Goal: Use online tool/utility

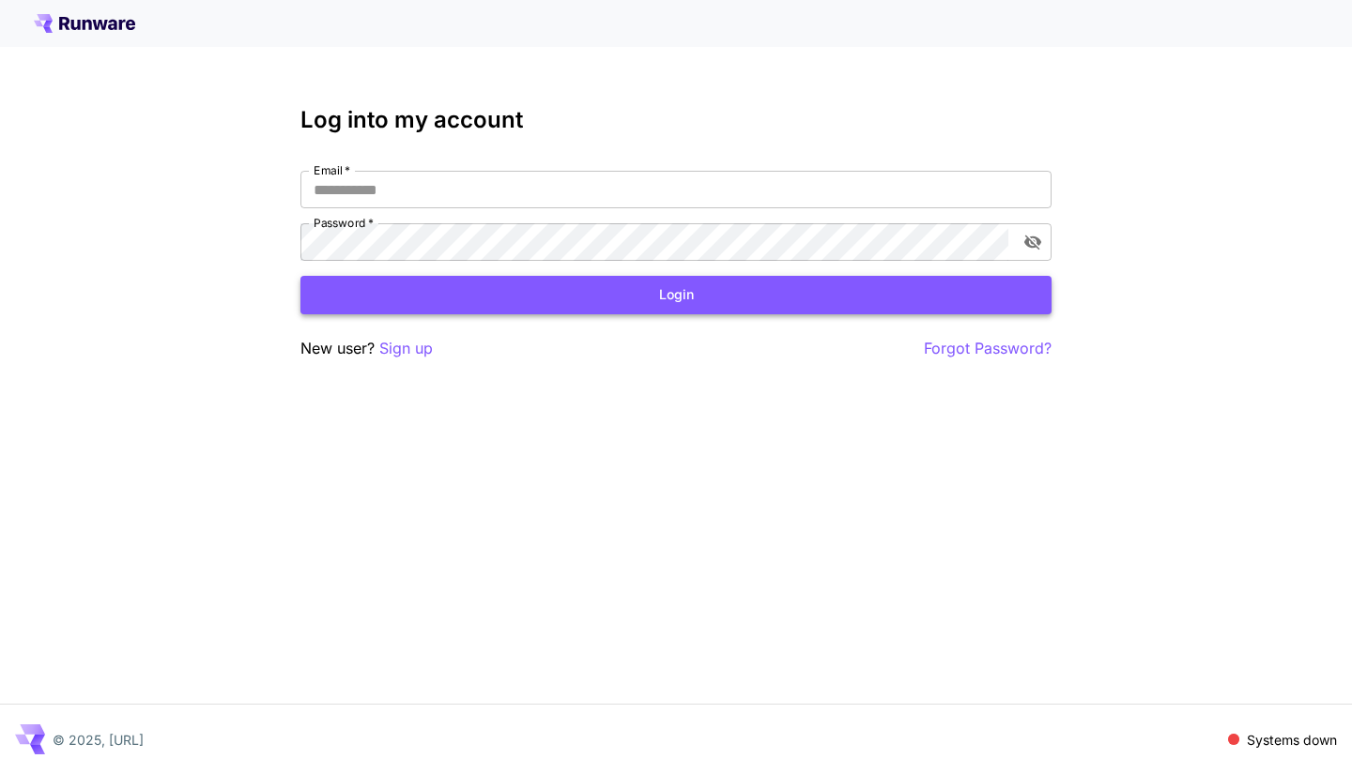
type input "**********"
click at [623, 303] on button "Login" at bounding box center [675, 295] width 751 height 38
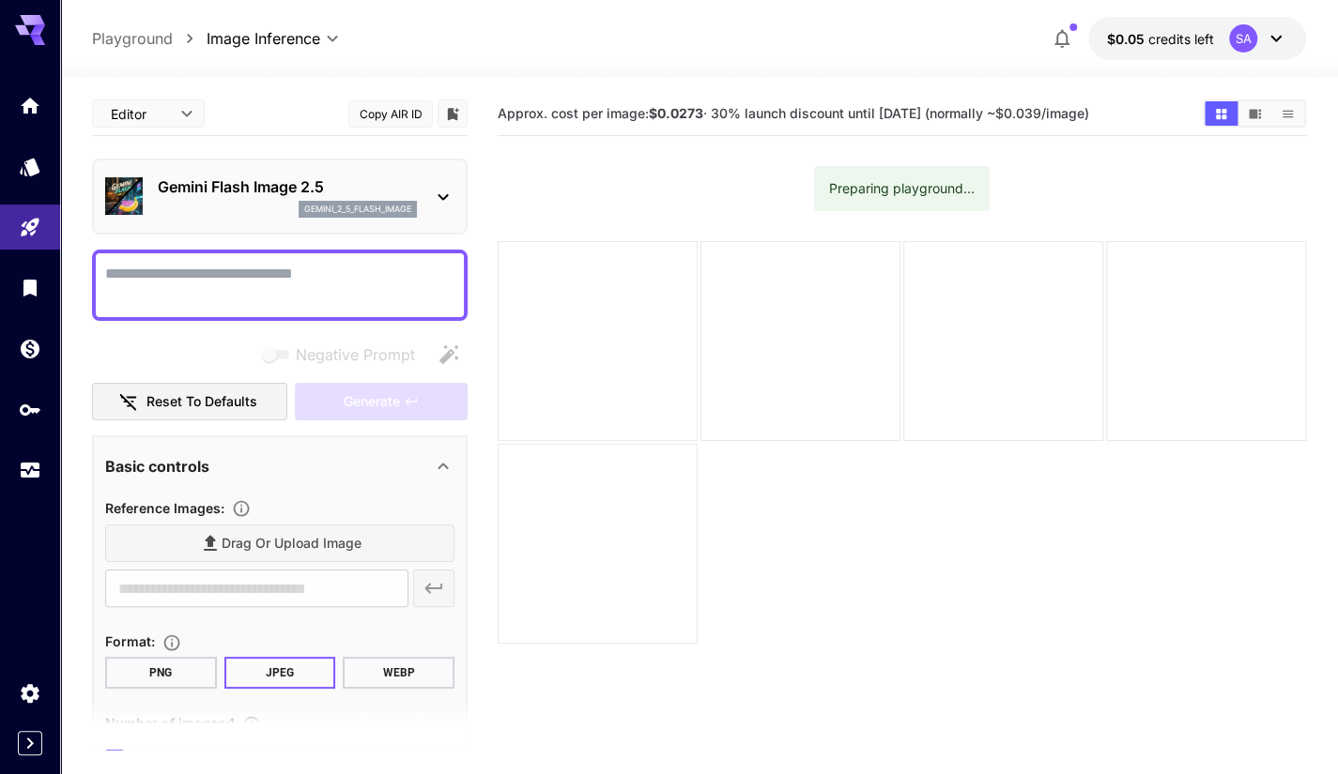
click at [623, 303] on div at bounding box center [597, 341] width 200 height 200
click at [259, 286] on textarea "Negative Prompt" at bounding box center [279, 285] width 349 height 45
paste textarea "**********"
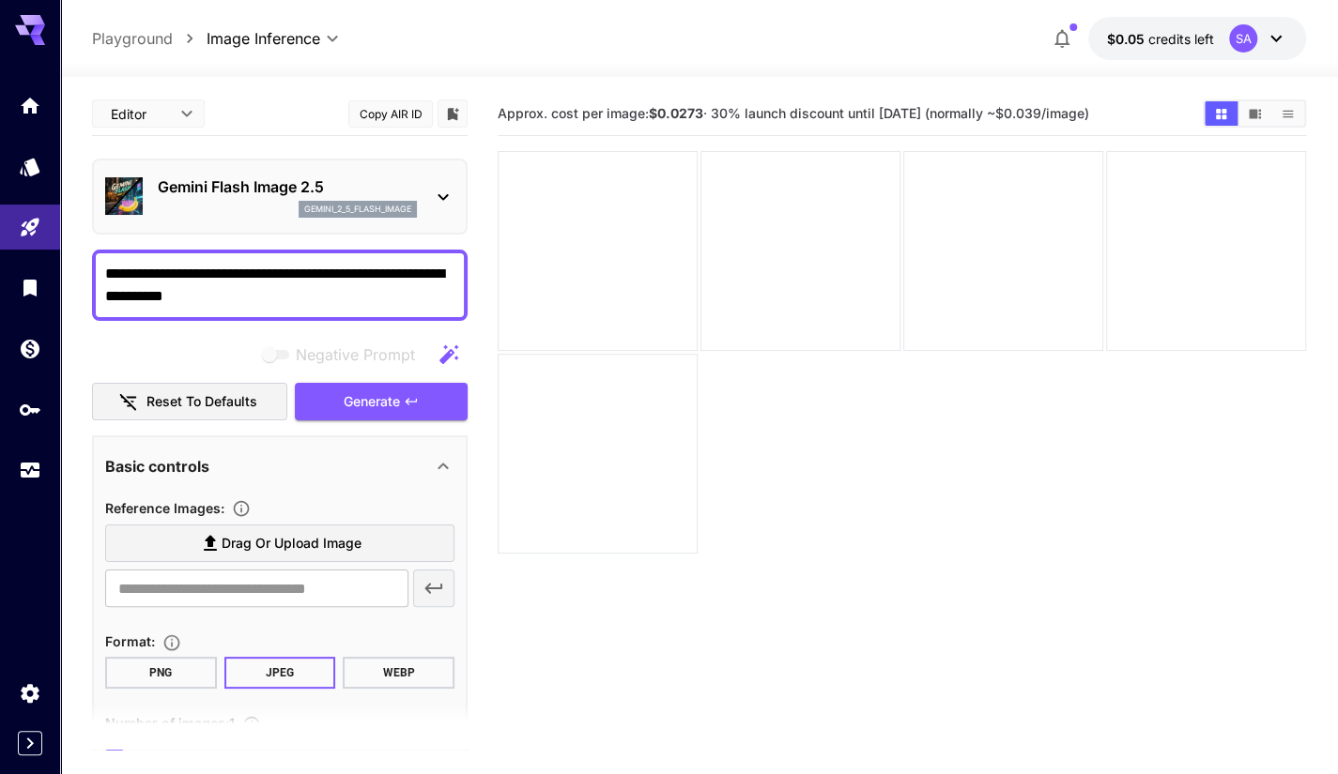
type textarea "**********"
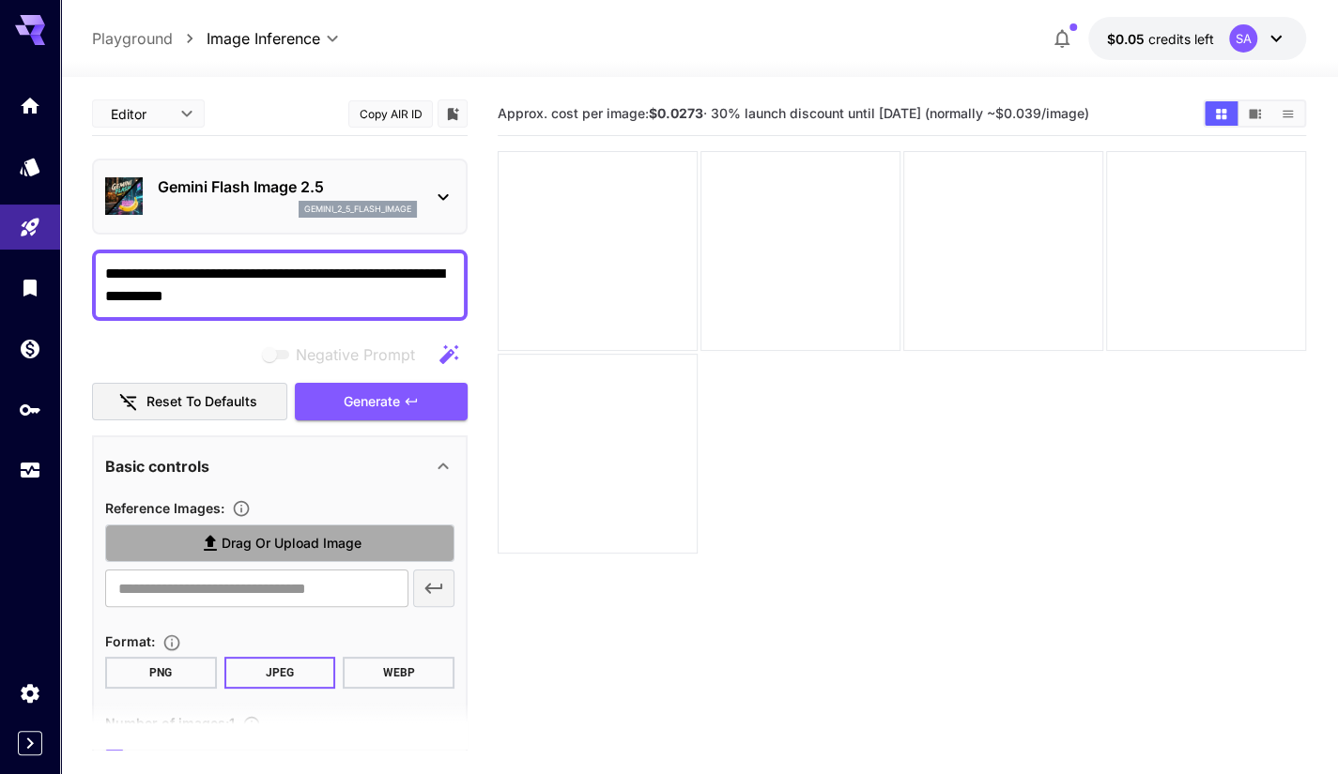
click at [293, 544] on span "Drag or upload image" at bounding box center [292, 543] width 140 height 23
click at [0, 0] on input "Drag or upload image" at bounding box center [0, 0] width 0 height 0
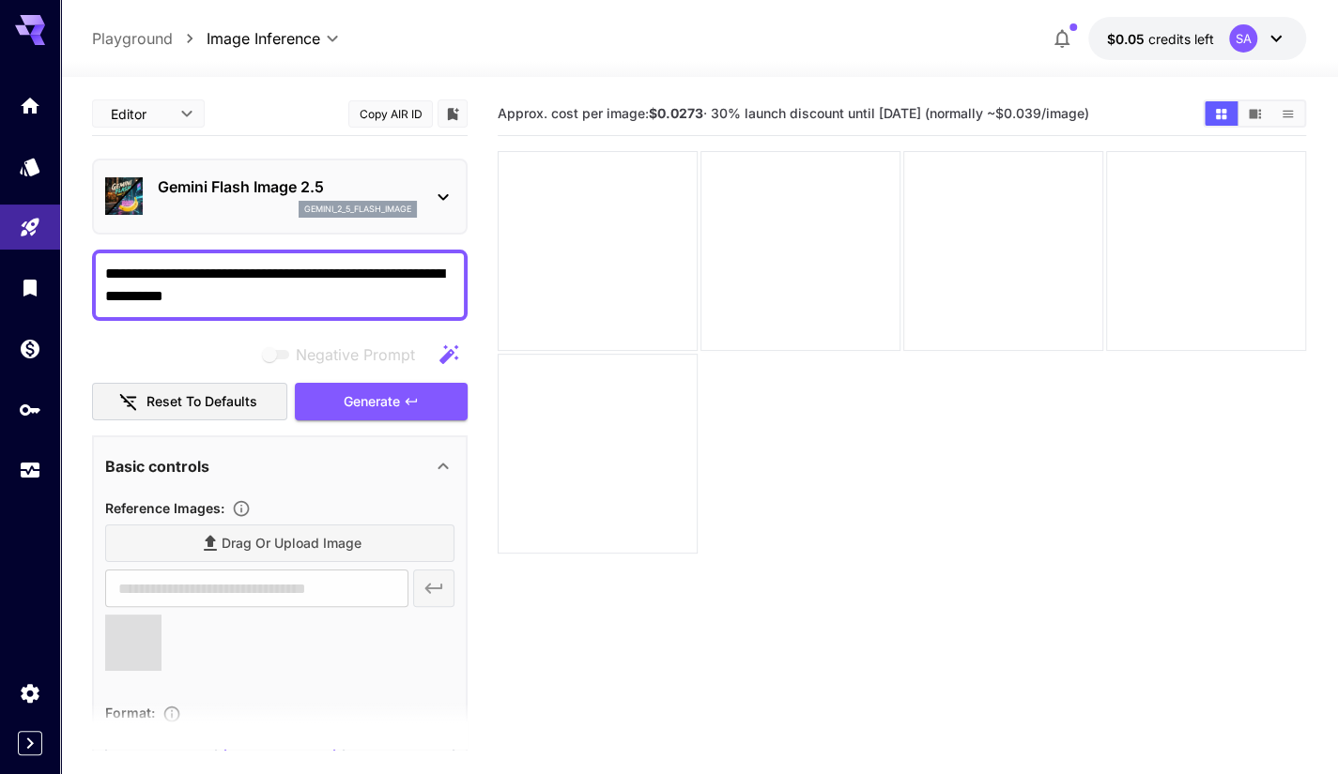
type input "**********"
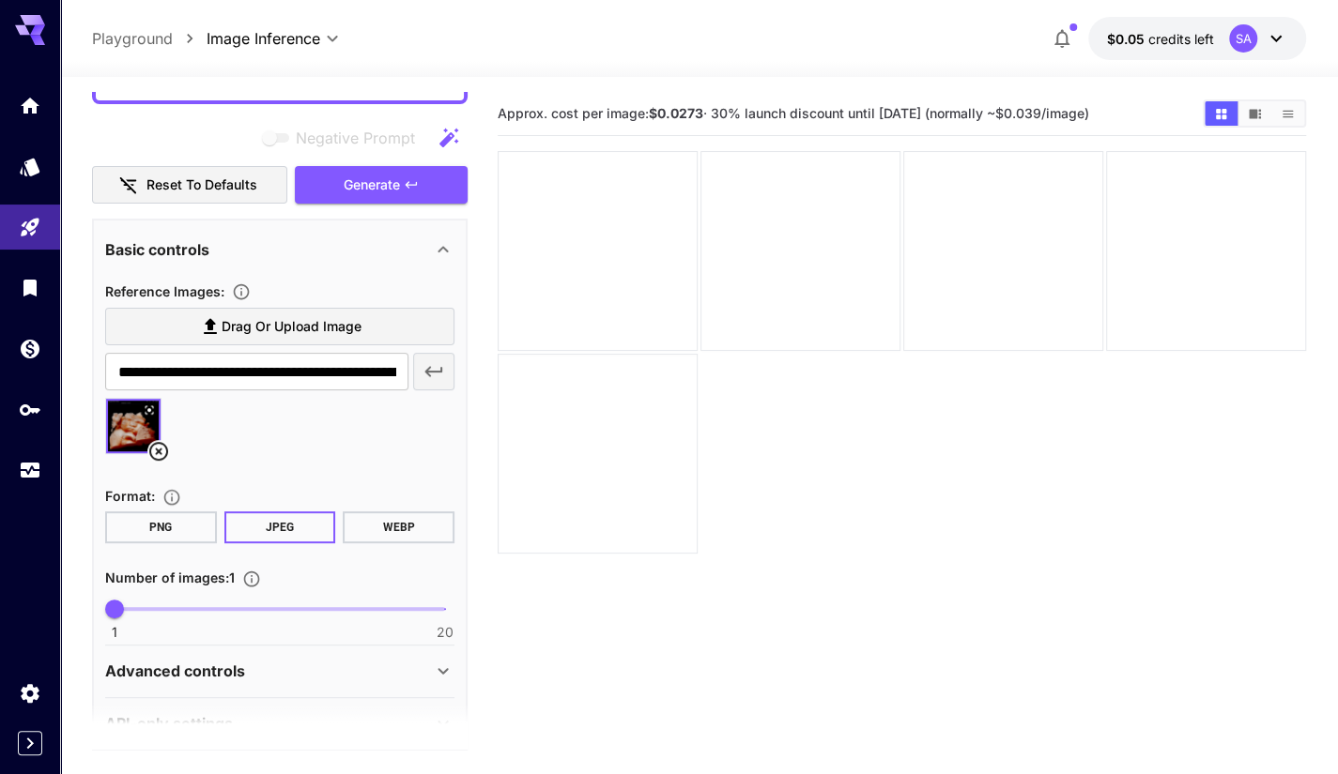
scroll to position [218, 0]
click at [428, 177] on button "Generate" at bounding box center [381, 184] width 173 height 38
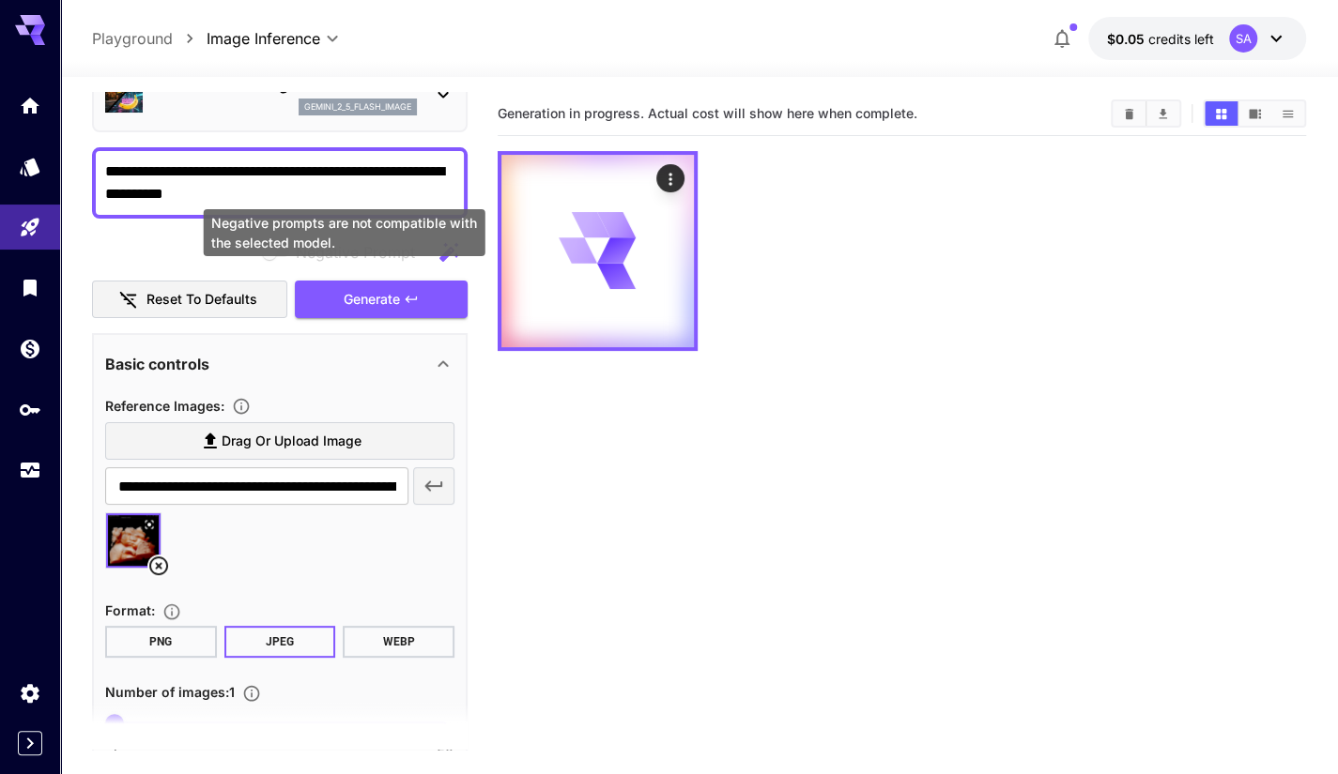
scroll to position [62, 0]
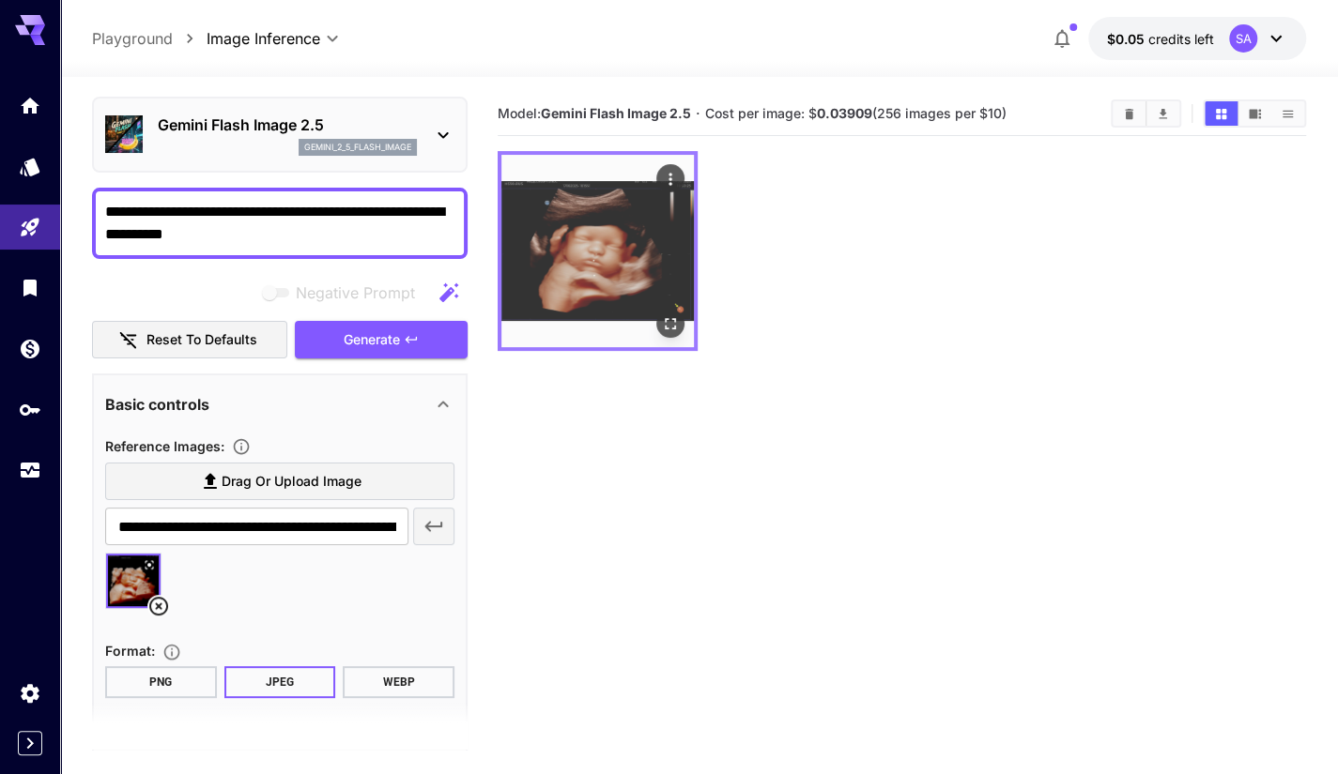
click at [664, 211] on img at bounding box center [597, 251] width 192 height 192
click at [601, 251] on img at bounding box center [597, 251] width 192 height 192
click at [665, 325] on icon "Open in fullscreen" at bounding box center [670, 323] width 11 height 11
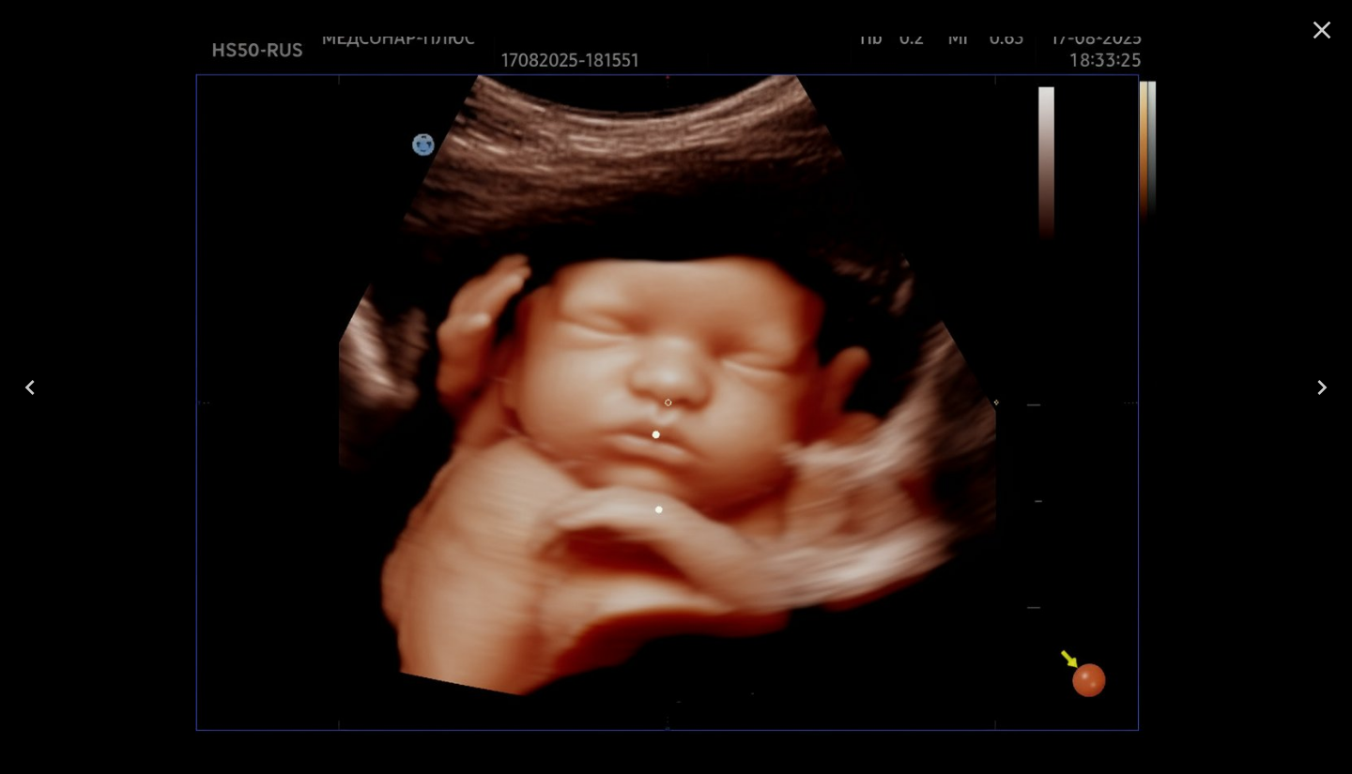
click at [1286, 468] on div at bounding box center [676, 387] width 1352 height 774
click at [1226, 597] on div at bounding box center [676, 387] width 1352 height 774
click at [1333, 25] on icon "Close" at bounding box center [1322, 30] width 30 height 30
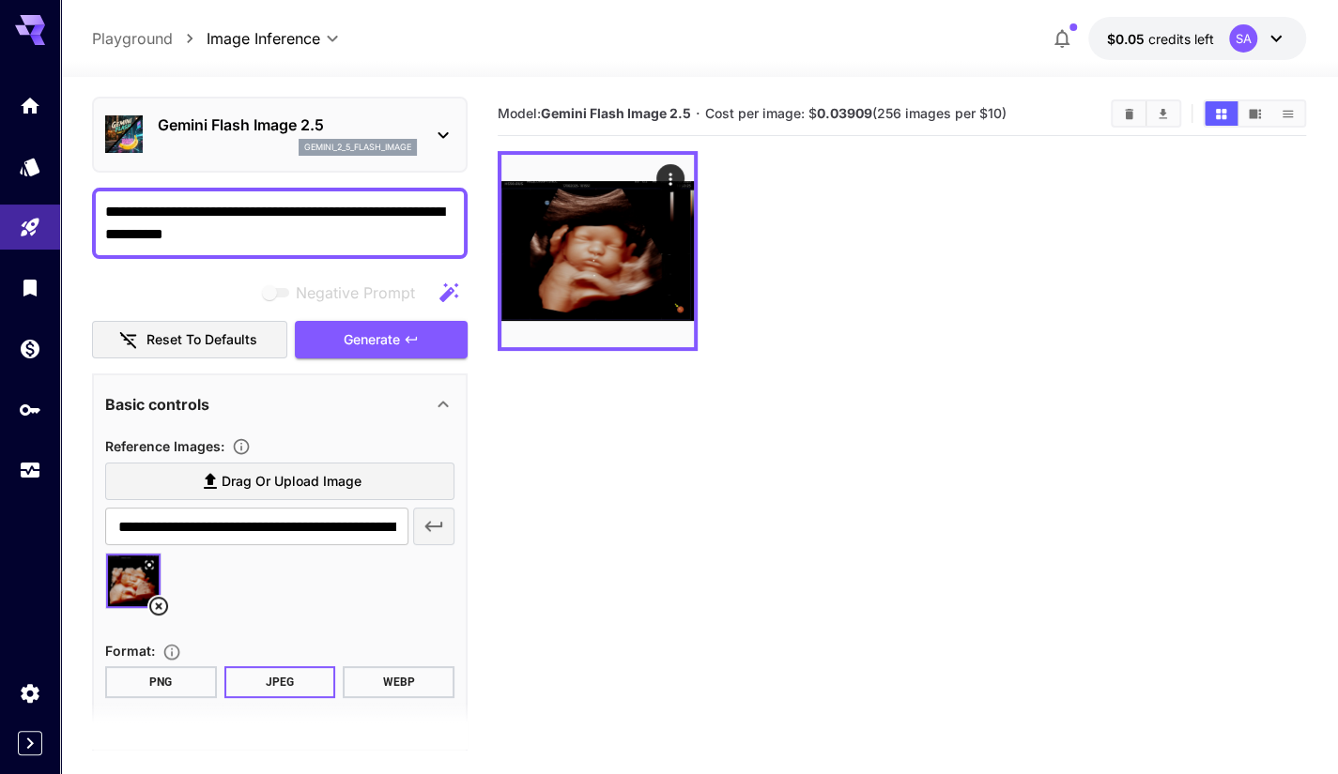
click at [259, 602] on div at bounding box center [279, 588] width 349 height 71
click at [162, 611] on icon at bounding box center [158, 606] width 23 height 23
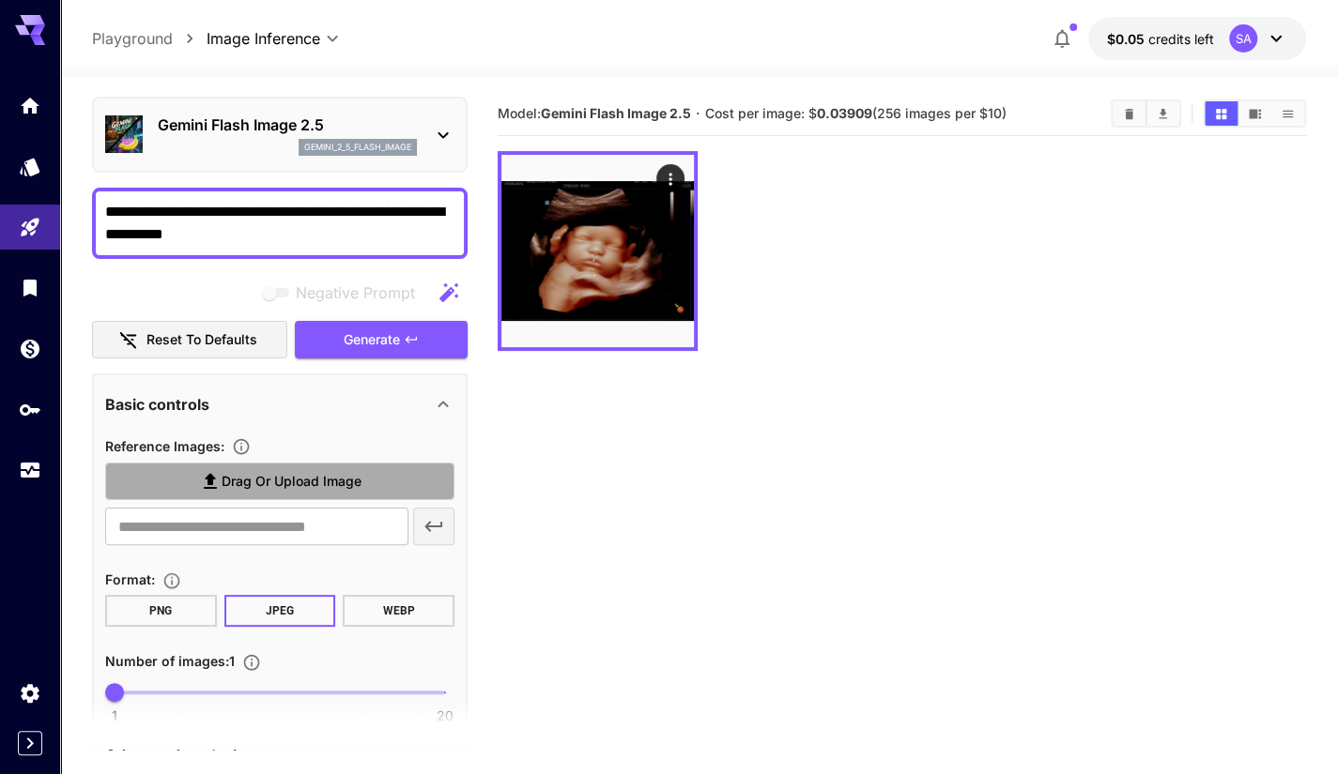
click at [238, 477] on span "Drag or upload image" at bounding box center [292, 481] width 140 height 23
click at [0, 0] on input "Drag or upload image" at bounding box center [0, 0] width 0 height 0
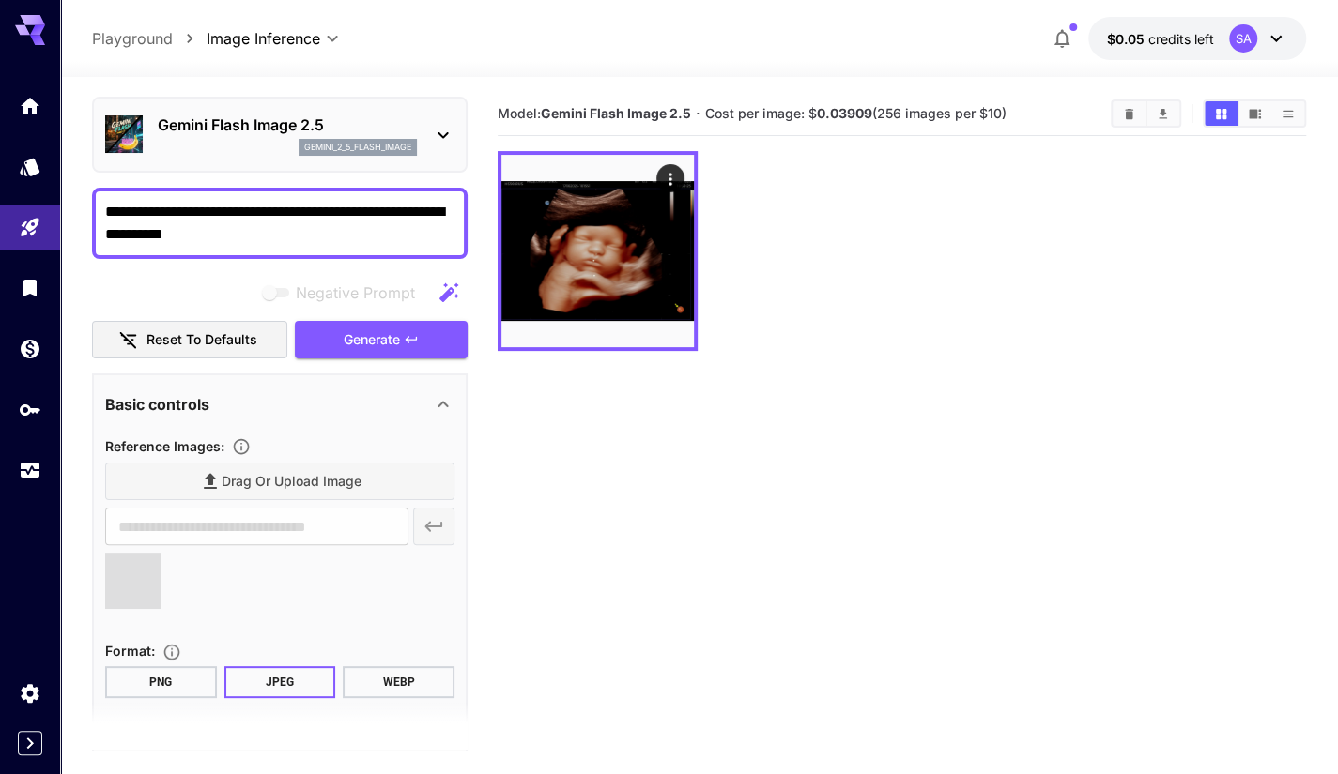
type input "**********"
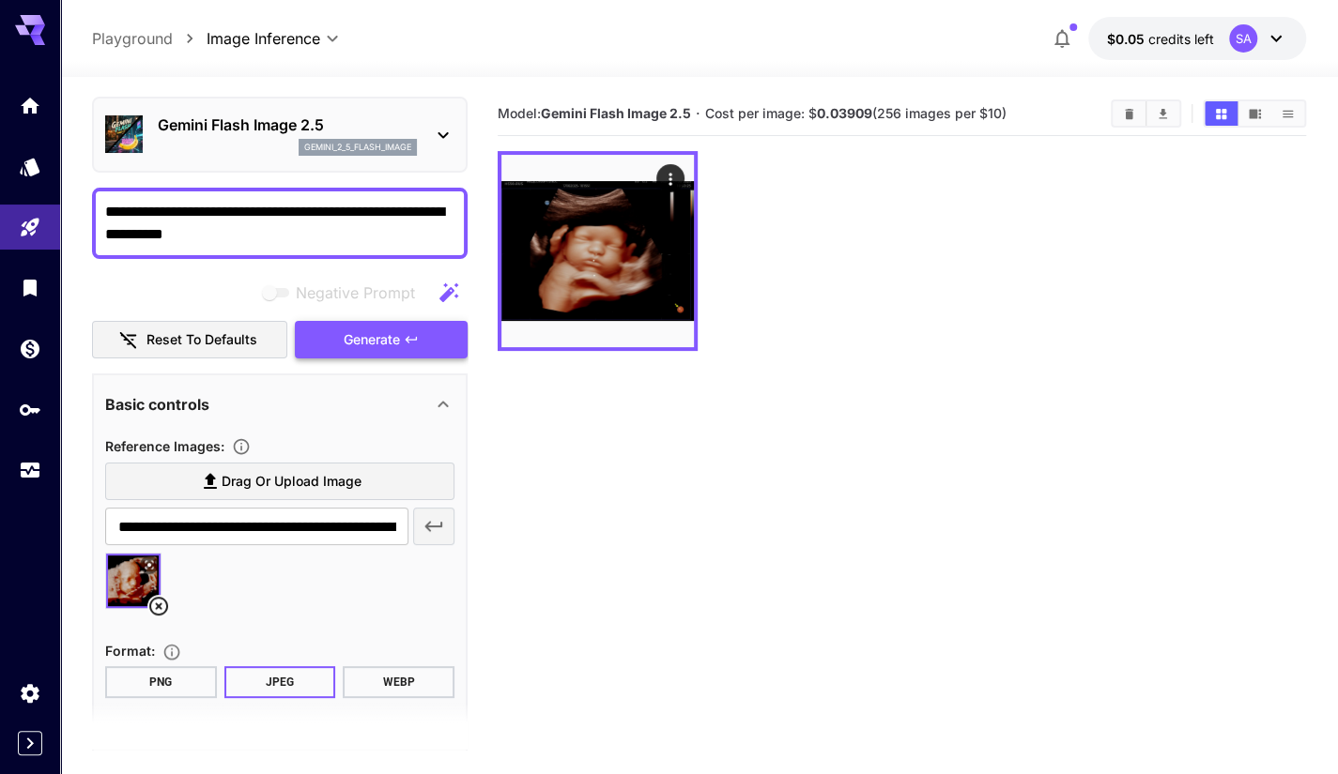
click at [400, 336] on button "Generate" at bounding box center [381, 340] width 173 height 38
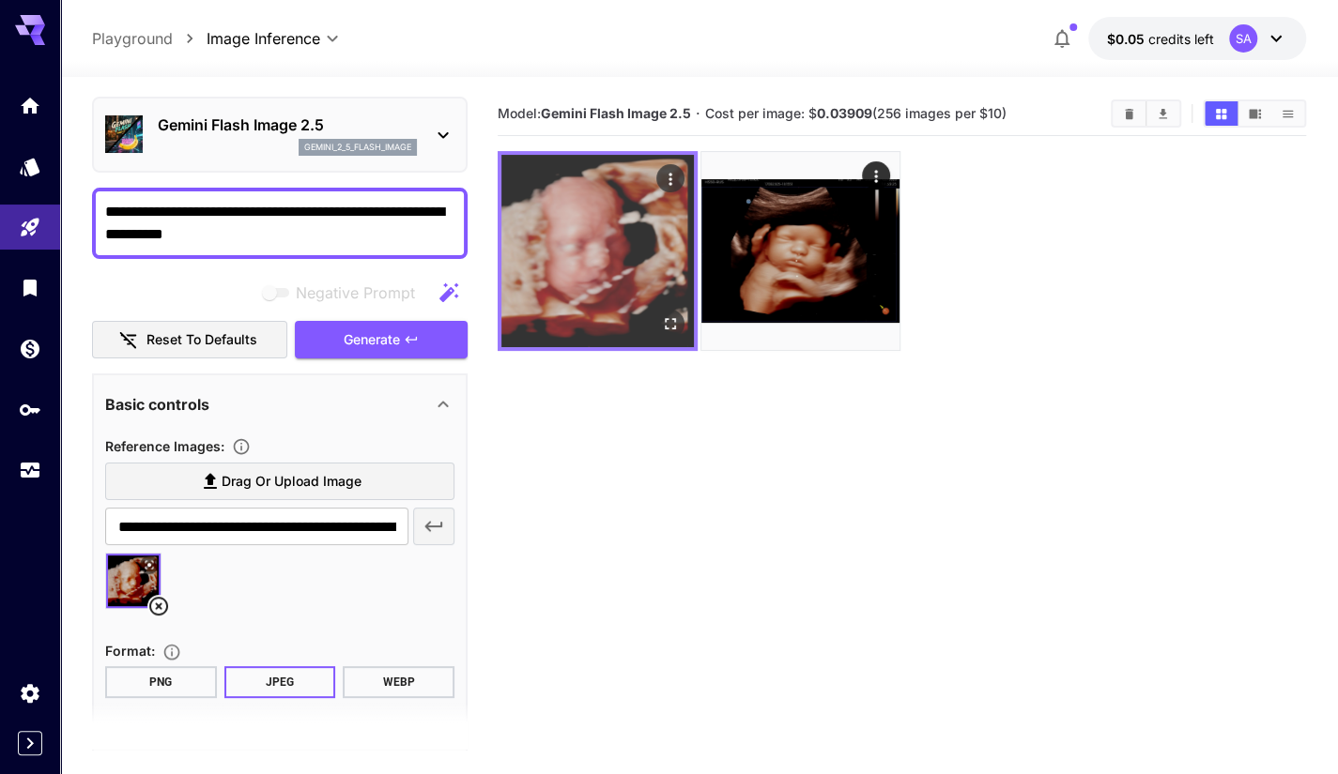
click at [579, 218] on img at bounding box center [597, 251] width 192 height 192
click at [672, 314] on icon "Open in fullscreen" at bounding box center [670, 323] width 19 height 19
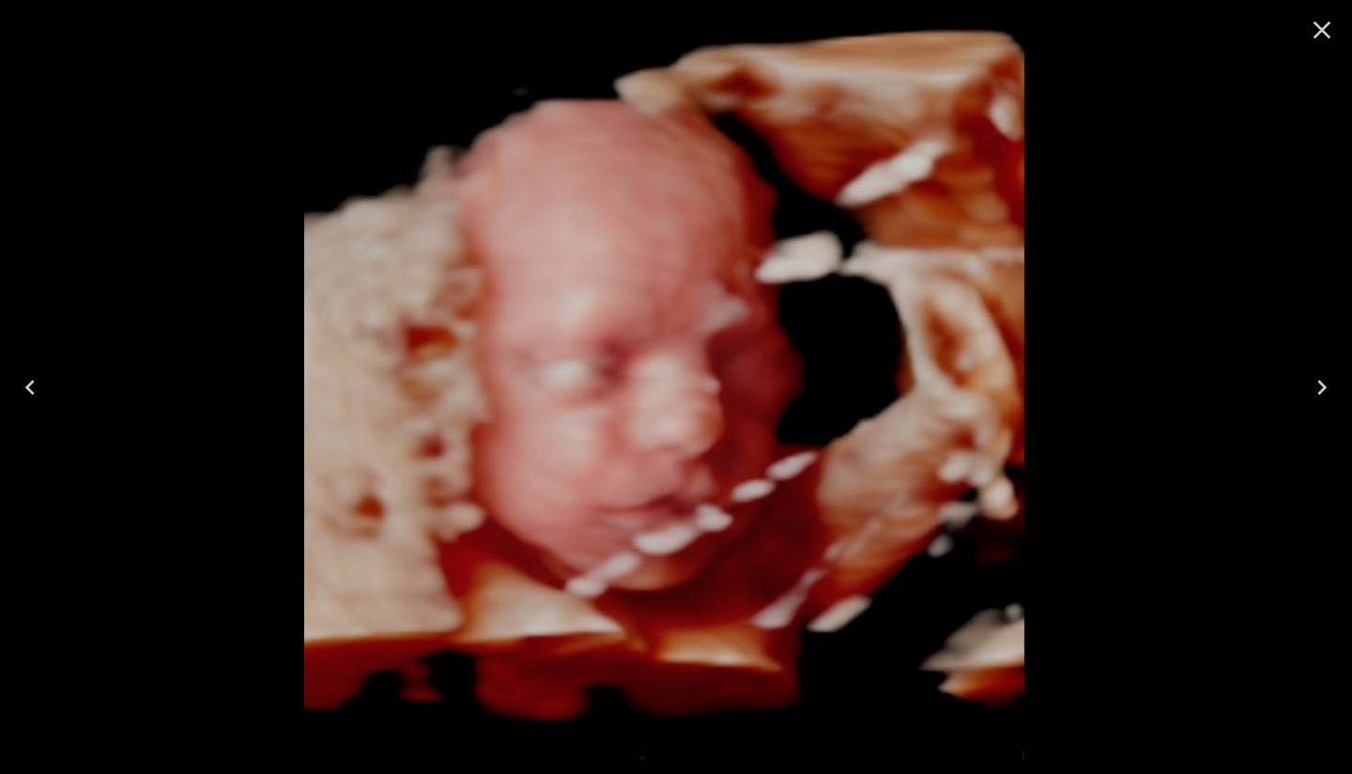
click at [1322, 23] on icon "Close" at bounding box center [1322, 30] width 30 height 30
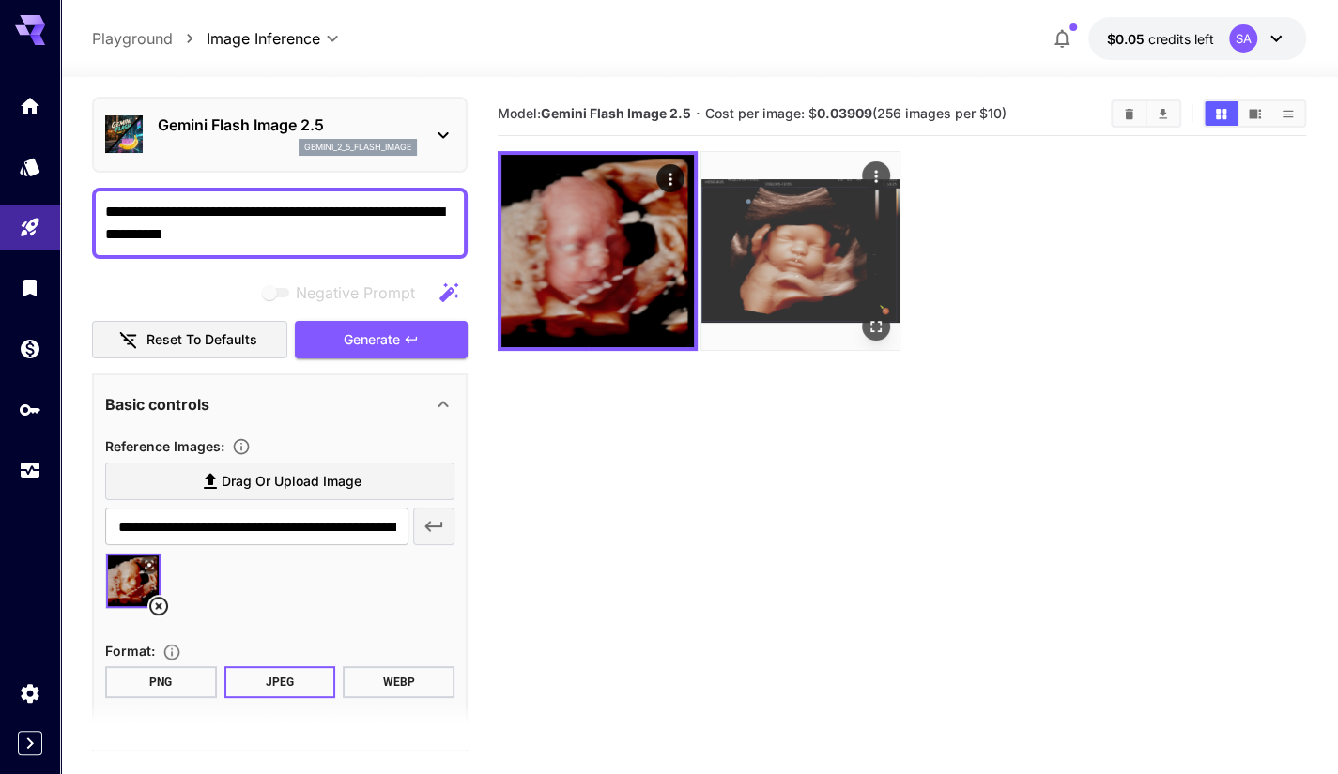
click at [772, 273] on img at bounding box center [800, 251] width 198 height 198
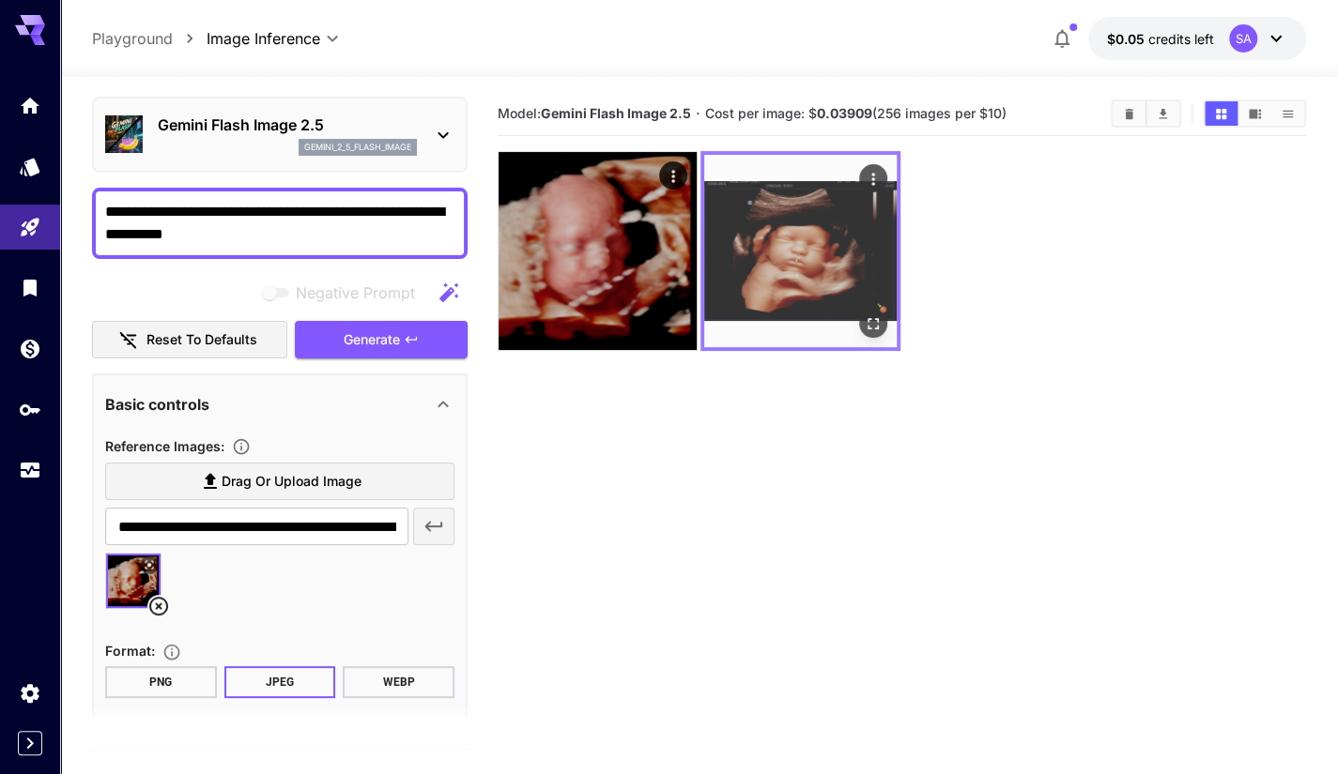
click at [772, 273] on img at bounding box center [800, 251] width 192 height 192
